Goal: Check status: Check status

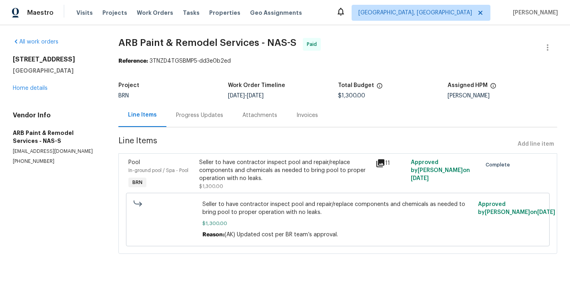
click at [193, 123] on div "Progress Updates" at bounding box center [199, 116] width 66 height 24
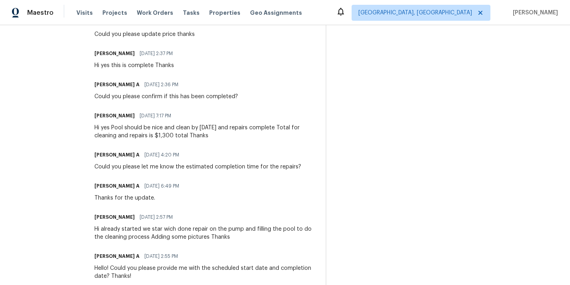
scroll to position [336, 0]
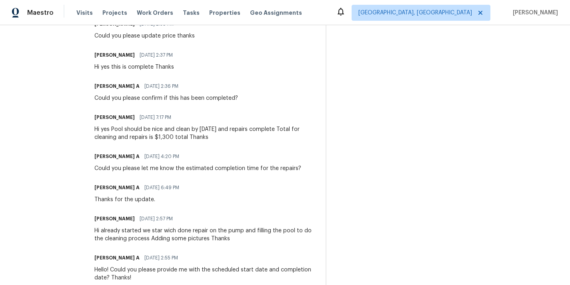
click at [149, 138] on div "Hi yes Pool should be nice and clean by Sunday and repairs complete Total for c…" at bounding box center [204, 134] width 221 height 16
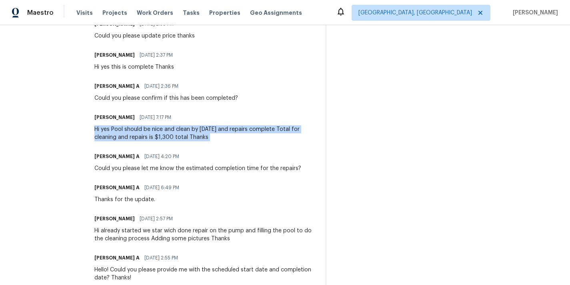
click at [149, 138] on div "Hi yes Pool should be nice and clean by Sunday and repairs complete Total for c…" at bounding box center [204, 134] width 221 height 16
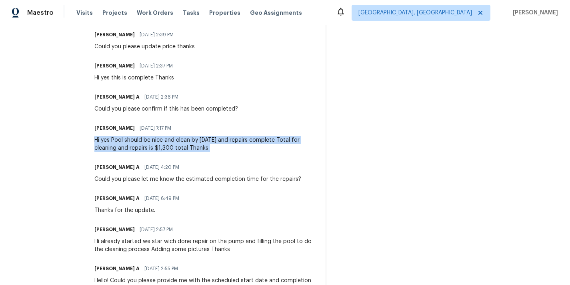
scroll to position [325, 0]
drag, startPoint x: 170, startPoint y: 130, endPoint x: 126, endPoint y: 132, distance: 44.0
click at [126, 132] on div "Anni Santos 05/22/2025 7:17 PM" at bounding box center [204, 129] width 221 height 11
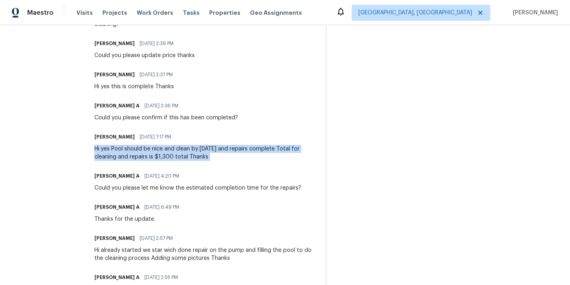
scroll to position [315, 0]
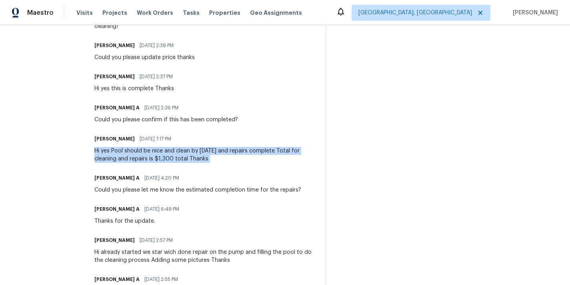
click at [136, 122] on div "Could you please confirm if this has been completed?" at bounding box center [166, 120] width 144 height 8
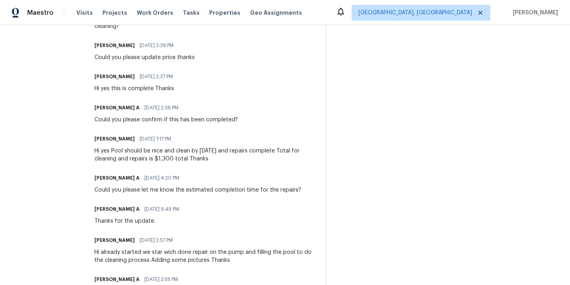
click at [136, 122] on div "Could you please confirm if this has been completed?" at bounding box center [166, 120] width 144 height 8
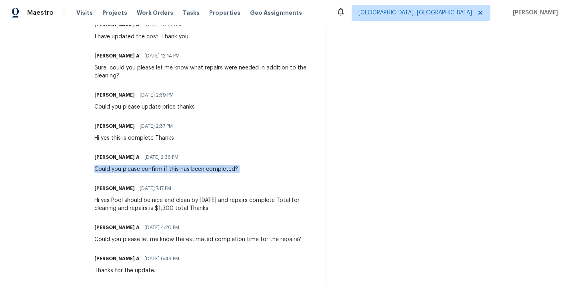
scroll to position [269, 0]
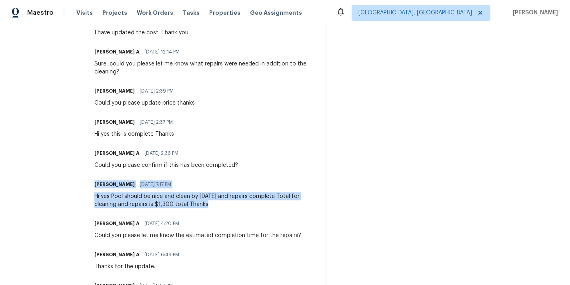
drag, startPoint x: 207, startPoint y: 206, endPoint x: 86, endPoint y: 175, distance: 125.1
click at [86, 175] on div "All work orders 4133 Highlander Ct Antioch, TN 37013 Home details Vendor Info A…" at bounding box center [285, 91] width 570 height 671
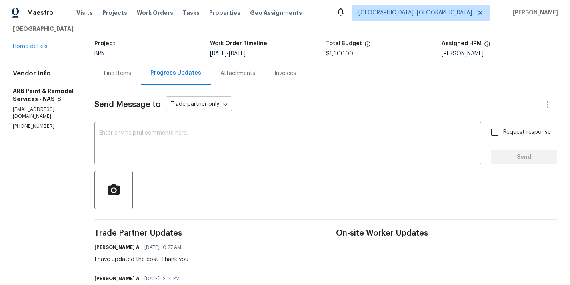
scroll to position [24, 0]
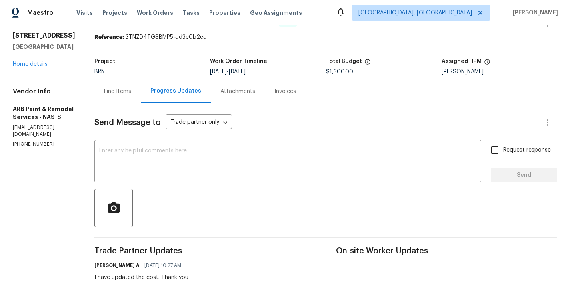
click at [113, 94] on div "Line Items" at bounding box center [117, 92] width 27 height 8
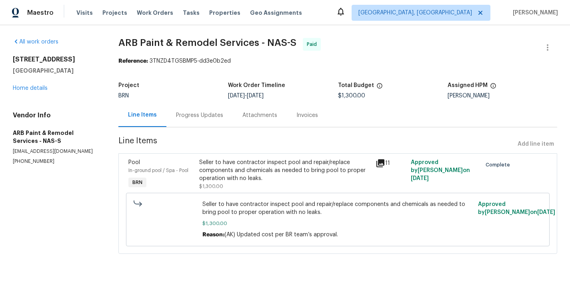
click at [429, 176] on span "5/30/2025" at bounding box center [420, 179] width 18 height 6
click at [178, 112] on div "Progress Updates" at bounding box center [199, 116] width 47 height 8
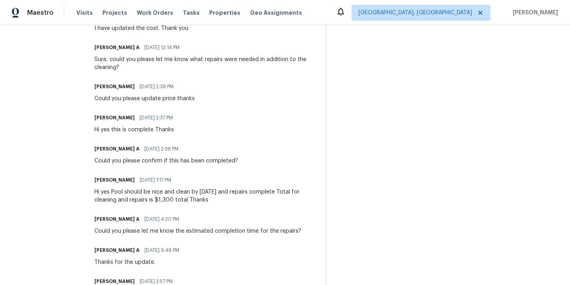
scroll to position [266, 0]
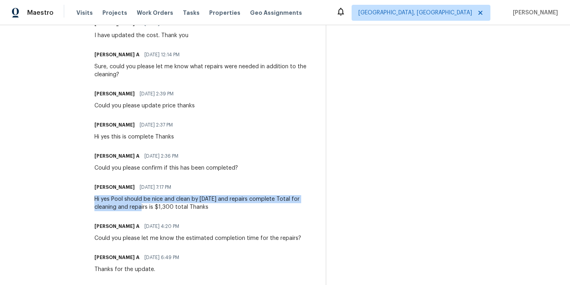
drag, startPoint x: 88, startPoint y: 200, endPoint x: 138, endPoint y: 205, distance: 50.2
click at [138, 205] on div "All work orders 4133 Highlander Ct Antioch, TN 37013 Home details Vendor Info A…" at bounding box center [285, 94] width 570 height 671
drag, startPoint x: 198, startPoint y: 154, endPoint x: 81, endPoint y: 150, distance: 117.2
click at [81, 150] on div "All work orders 4133 Highlander Ct Antioch, TN 37013 Home details Vendor Info A…" at bounding box center [285, 94] width 570 height 671
click at [185, 148] on div "Trade Partner Updates Akshay Ajaya Kumar A 05/30/2025 10:27 AM I have updated t…" at bounding box center [204, 211] width 221 height 412
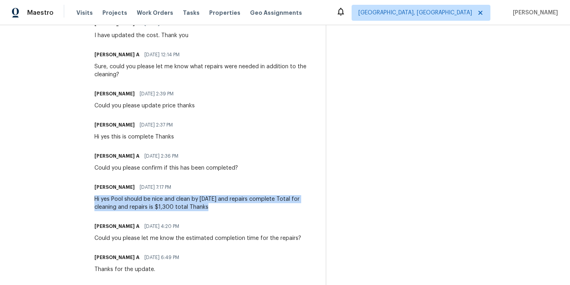
drag, startPoint x: 89, startPoint y: 200, endPoint x: 229, endPoint y: 209, distance: 140.3
click at [229, 209] on div "All work orders 4133 Highlander Ct Antioch, TN 37013 Home details Vendor Info A…" at bounding box center [285, 94] width 570 height 671
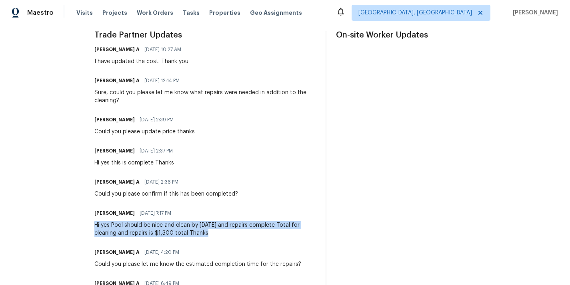
scroll to position [241, 0]
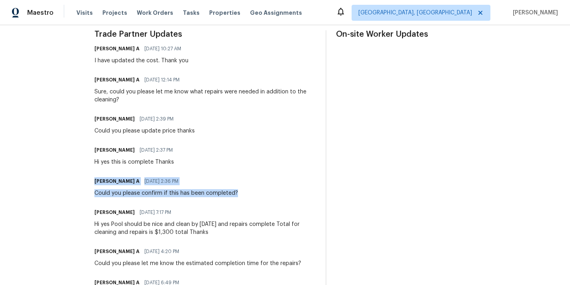
drag, startPoint x: 239, startPoint y: 192, endPoint x: 86, endPoint y: 182, distance: 153.1
click at [86, 182] on div "All work orders 4133 Highlander Ct Antioch, TN 37013 Home details Vendor Info A…" at bounding box center [285, 119] width 570 height 671
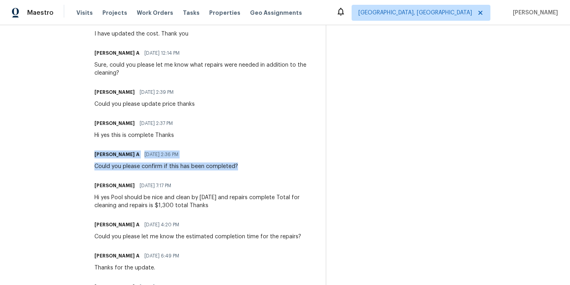
scroll to position [270, 0]
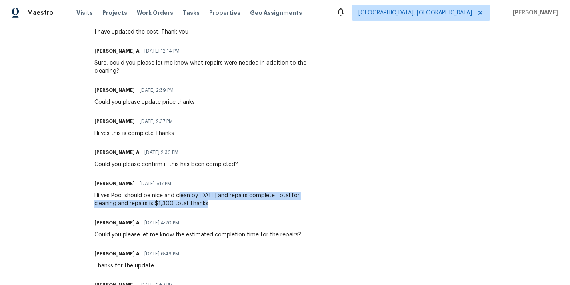
drag, startPoint x: 207, startPoint y: 205, endPoint x: 178, endPoint y: 192, distance: 31.3
click at [178, 192] on div "Hi yes Pool should be nice and clean by Sunday and repairs complete Total for c…" at bounding box center [204, 200] width 221 height 16
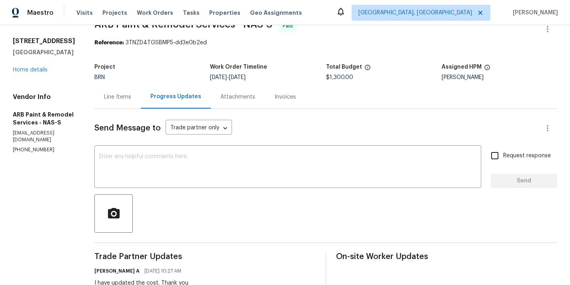
scroll to position [0, 0]
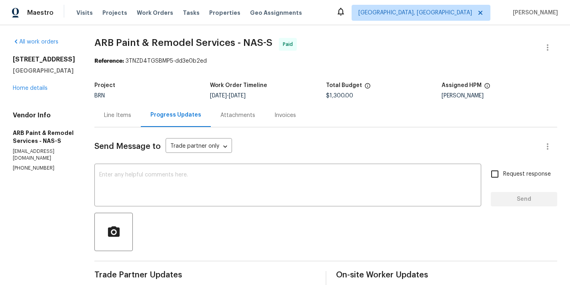
click at [115, 125] on div "Line Items" at bounding box center [117, 116] width 46 height 24
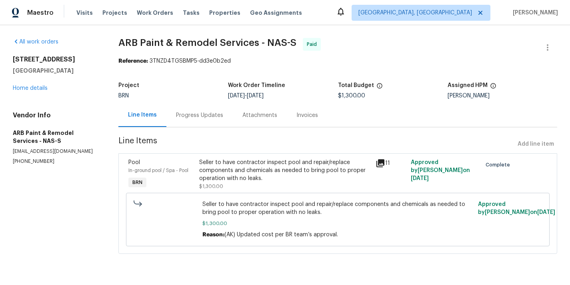
click at [207, 114] on div "Progress Updates" at bounding box center [199, 116] width 47 height 8
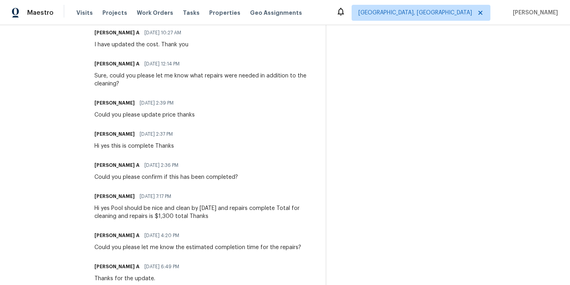
scroll to position [262, 0]
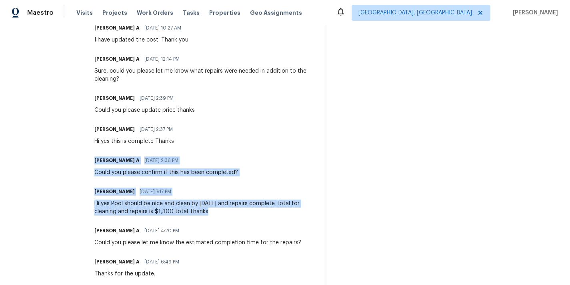
drag, startPoint x: 206, startPoint y: 212, endPoint x: 98, endPoint y: 150, distance: 125.2
click at [98, 150] on div "Trade Partner Updates Akshay Ajaya Kumar A 05/30/2025 10:27 AM I have updated t…" at bounding box center [204, 216] width 221 height 412
click at [196, 193] on div "Anni Santos 05/22/2025 7:17 PM" at bounding box center [204, 191] width 221 height 11
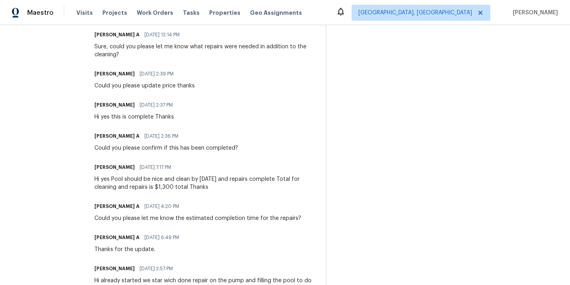
scroll to position [292, 0]
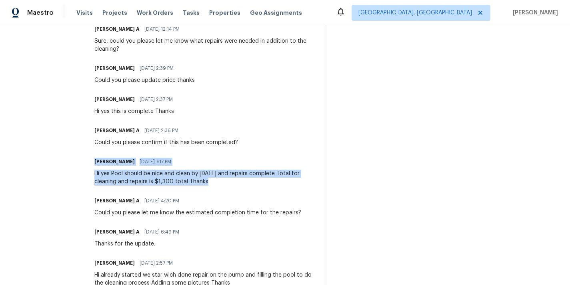
drag, startPoint x: 207, startPoint y: 182, endPoint x: 89, endPoint y: 162, distance: 119.8
click at [89, 162] on div "All work orders 4133 Highlander Ct Antioch, TN 37013 Home details Vendor Info A…" at bounding box center [285, 68] width 570 height 671
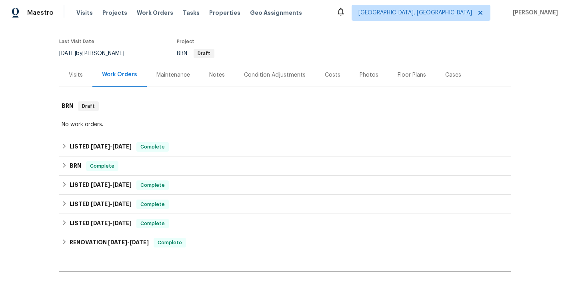
scroll to position [148, 0]
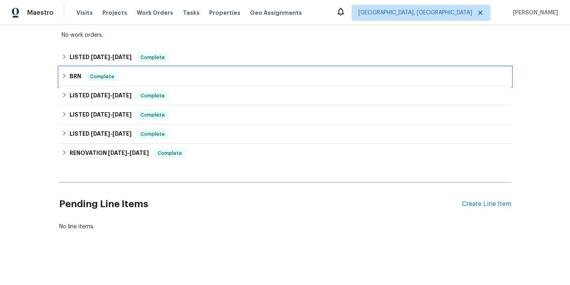
click at [151, 74] on div "BRN Complete" at bounding box center [285, 77] width 447 height 10
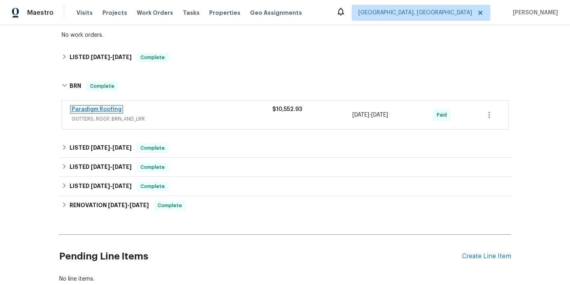
click at [99, 110] on link "Paradigm Roofing" at bounding box center [97, 110] width 50 height 6
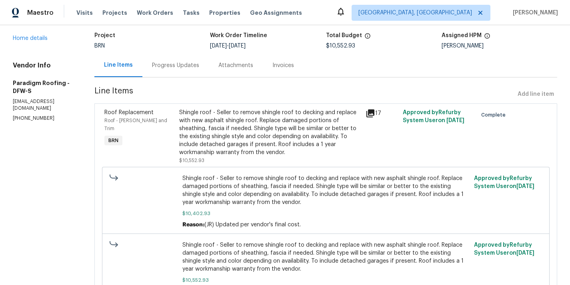
click at [167, 66] on div "Progress Updates" at bounding box center [175, 66] width 47 height 8
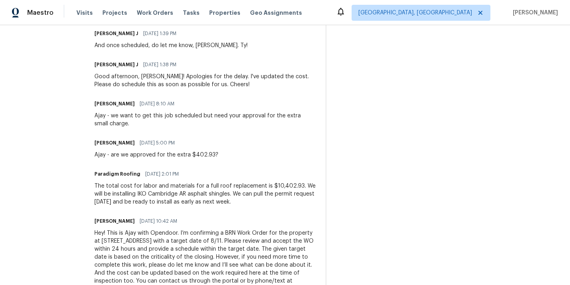
scroll to position [696, 0]
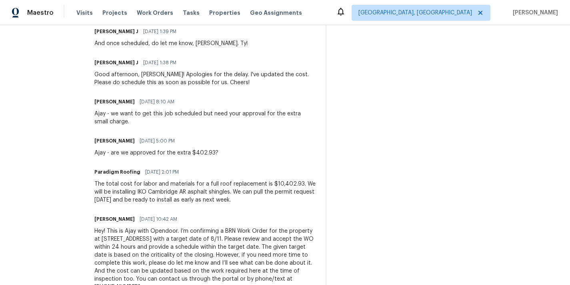
click at [156, 195] on div "The total cost for labor and materials for a full roof replacement is $10,402.9…" at bounding box center [204, 192] width 221 height 24
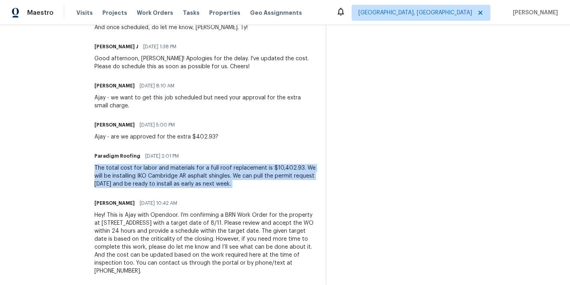
scroll to position [712, 0]
click at [143, 138] on div "Ajay - are we approved for the extra $402.93?" at bounding box center [156, 138] width 124 height 8
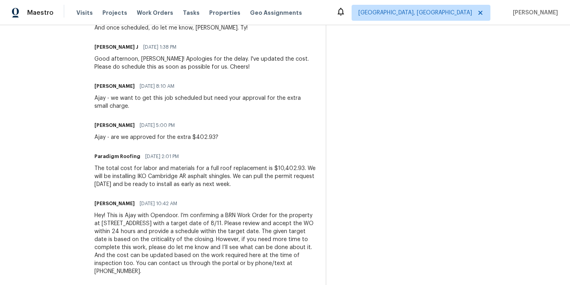
click at [143, 138] on div "Ajay - are we approved for the extra $402.93?" at bounding box center [156, 138] width 124 height 8
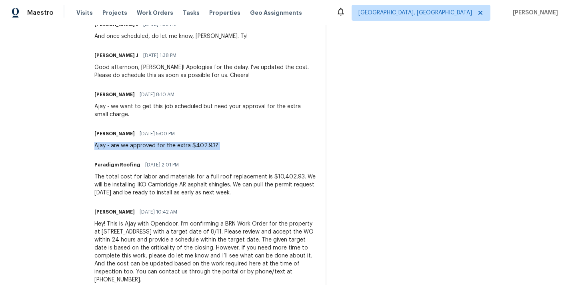
scroll to position [725, 0]
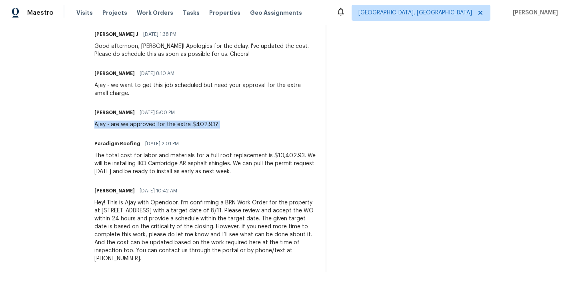
click at [167, 235] on div "Hey! This is Ajay with Opendoor. I’m confirming a BRN Work Order for the proper…" at bounding box center [204, 231] width 221 height 64
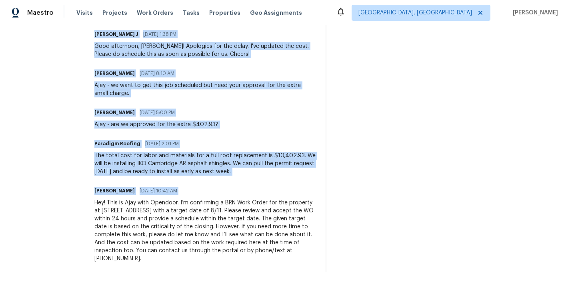
drag, startPoint x: 242, startPoint y: 172, endPoint x: 90, endPoint y: 120, distance: 160.7
click at [191, 170] on div "The total cost for labor and materials for a full roof replacement is $10,402.9…" at bounding box center [204, 164] width 221 height 24
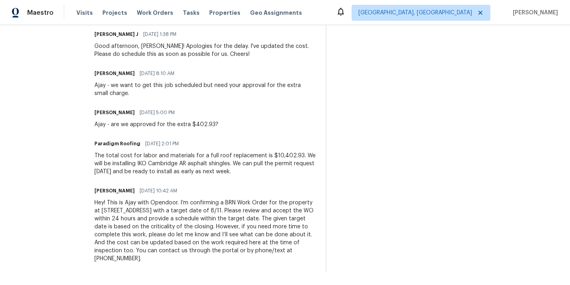
click at [182, 168] on div "The total cost for labor and materials for a full roof replacement is $10,402.9…" at bounding box center [204, 164] width 221 height 24
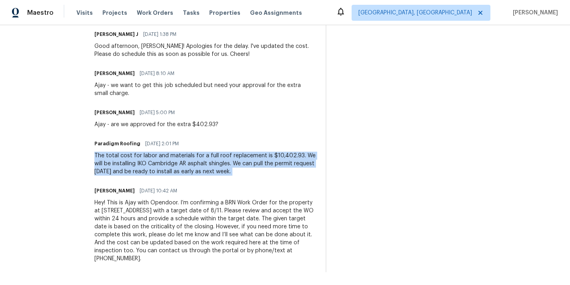
click at [182, 168] on div "The total cost for labor and materials for a full roof replacement is $10,402.9…" at bounding box center [204, 164] width 221 height 24
click at [282, 158] on div "The total cost for labor and materials for a full roof replacement is $10,402.9…" at bounding box center [204, 164] width 221 height 24
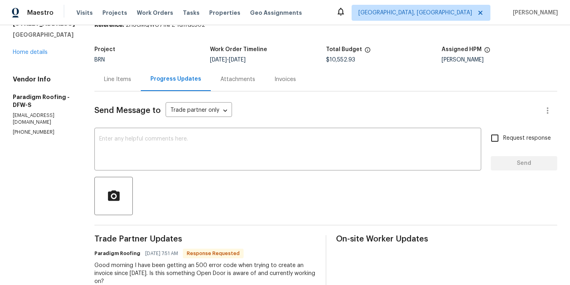
scroll to position [32, 0]
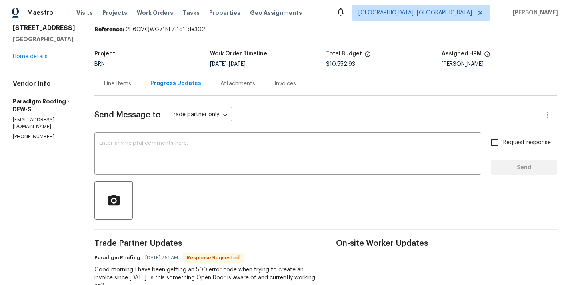
click at [122, 83] on div "Line Items" at bounding box center [117, 84] width 27 height 8
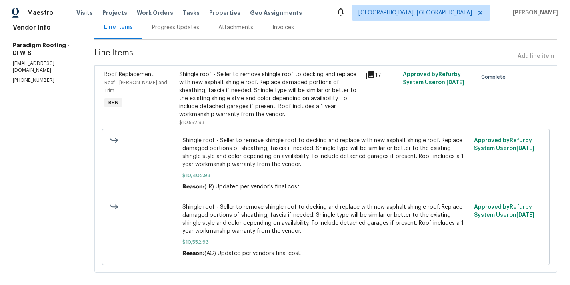
scroll to position [89, 0]
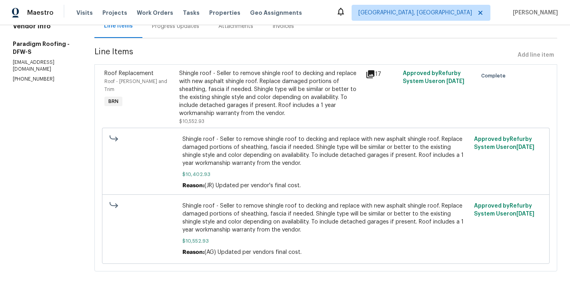
click at [215, 185] on span "(JR) Updated per vendor's final cost." at bounding box center [252, 186] width 96 height 6
click at [211, 186] on span "(JR) Updated per vendor's final cost." at bounding box center [252, 186] width 96 height 6
click at [177, 21] on div "Maestro Visits Projects Work Orders Tasks Properties Geo Assignments Albuquerqu…" at bounding box center [285, 12] width 570 height 25
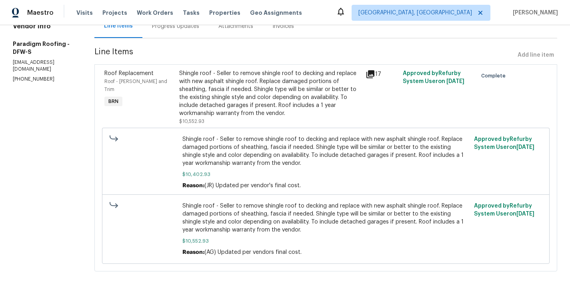
click at [177, 21] on div "Maestro Visits Projects Work Orders Tasks Properties Geo Assignments Albuquerqu…" at bounding box center [285, 12] width 570 height 25
click at [178, 27] on div "Progress Updates" at bounding box center [175, 26] width 47 height 8
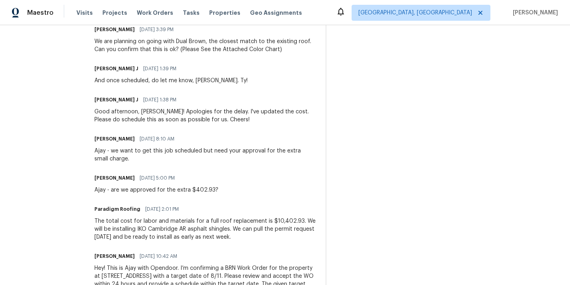
scroll to position [725, 0]
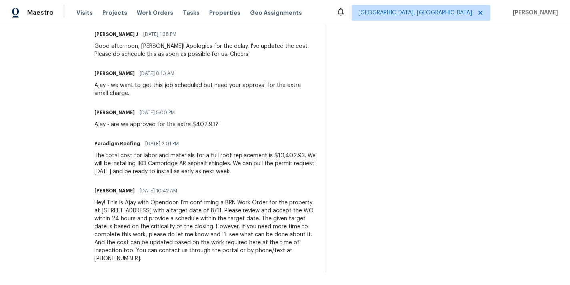
click at [216, 167] on div "The total cost for labor and materials for a full roof replacement is $10,402.9…" at bounding box center [204, 164] width 221 height 24
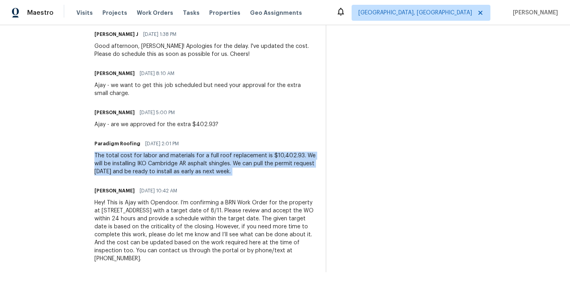
click at [216, 167] on div "The total cost for labor and materials for a full roof replacement is $10,402.9…" at bounding box center [204, 164] width 221 height 24
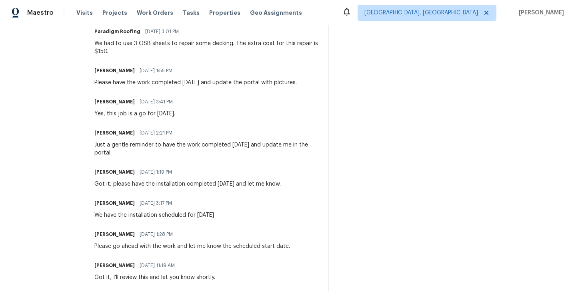
scroll to position [279, 0]
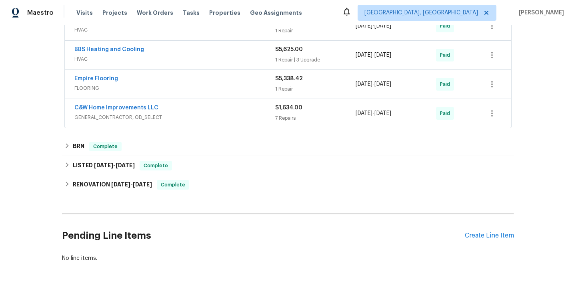
scroll to position [437, 0]
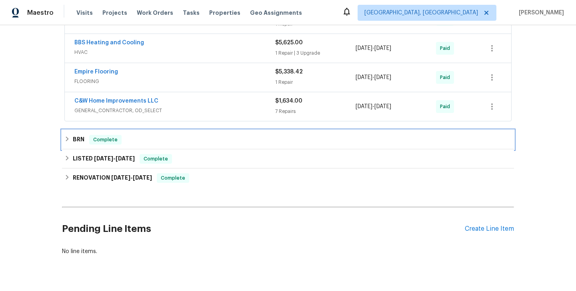
click at [94, 140] on span "Complete" at bounding box center [105, 140] width 31 height 8
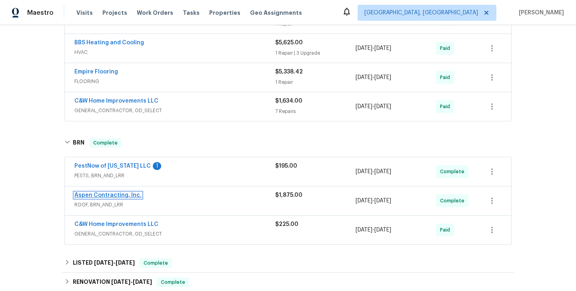
click at [110, 195] on link "Aspen Contracting, Inc." at bounding box center [107, 196] width 67 height 6
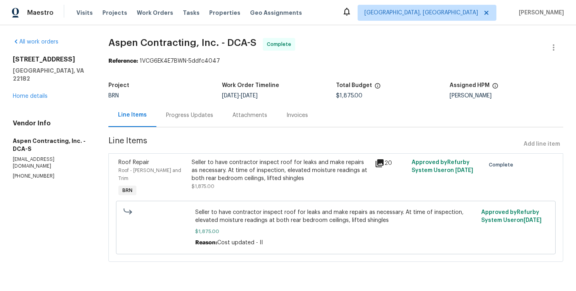
click at [167, 122] on div "Progress Updates" at bounding box center [189, 116] width 66 height 24
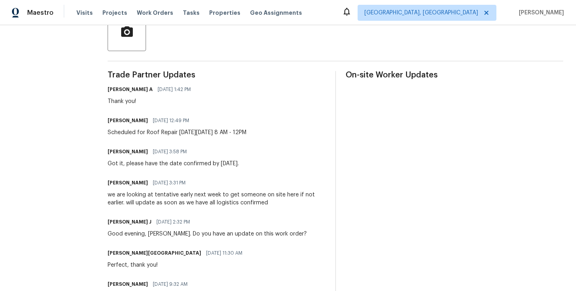
scroll to position [197, 0]
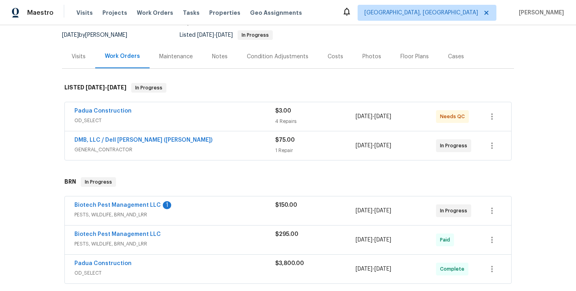
scroll to position [117, 0]
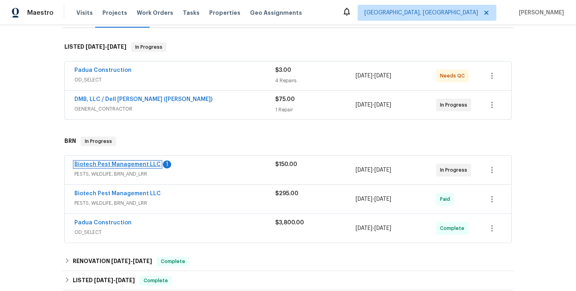
click at [127, 166] on link "Biotech Pest Management LLC" at bounding box center [117, 165] width 86 height 6
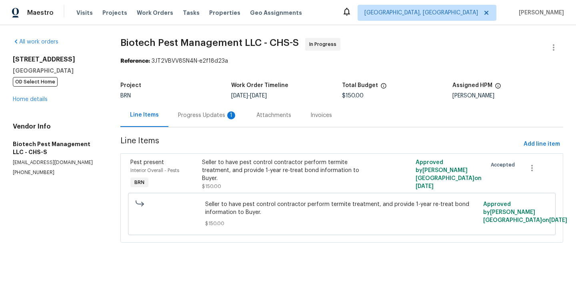
click at [202, 126] on div "Progress Updates 1" at bounding box center [207, 116] width 78 height 24
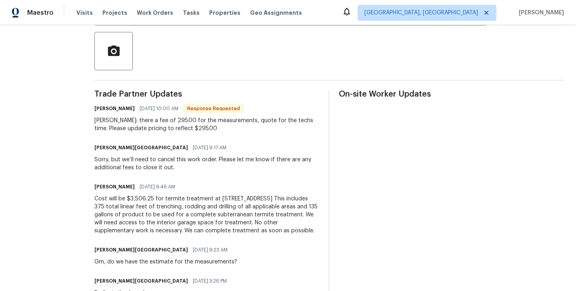
scroll to position [185, 0]
